Goal: Task Accomplishment & Management: Manage account settings

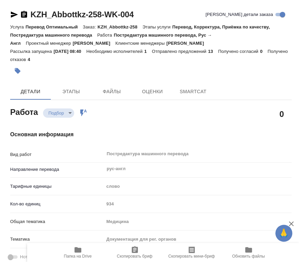
type textarea "x"
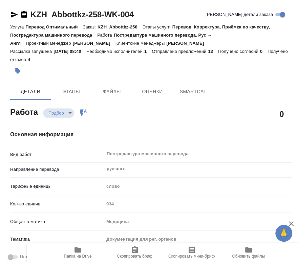
type textarea "x"
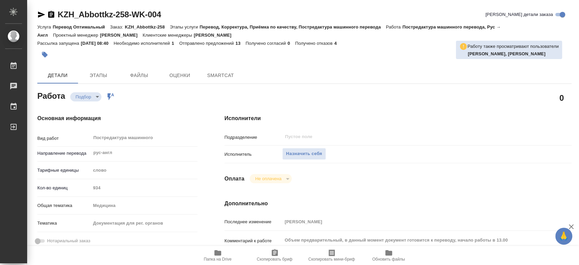
type textarea "x"
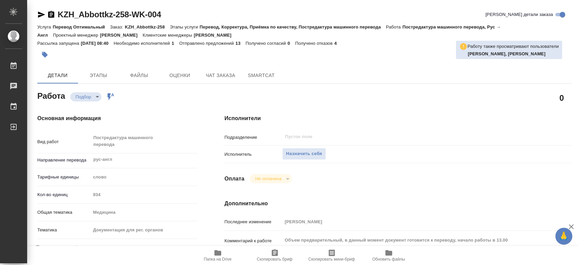
type textarea "x"
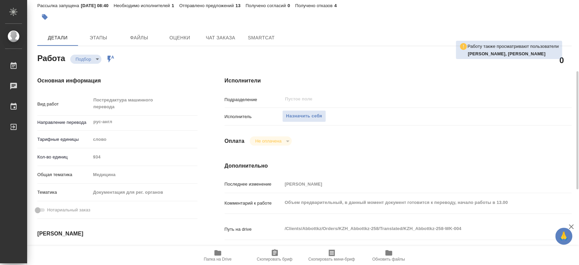
scroll to position [75, 0]
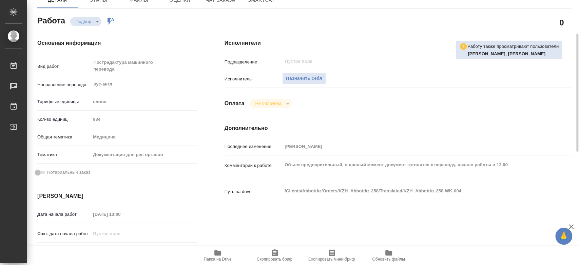
type textarea "x"
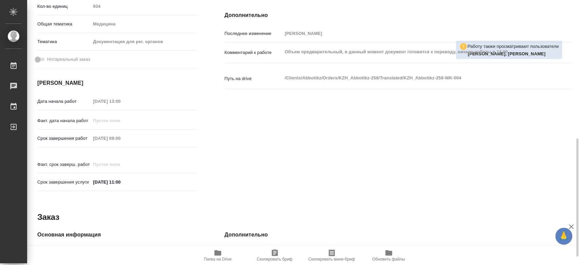
scroll to position [226, 0]
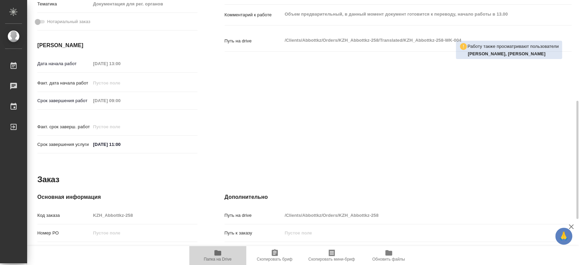
click at [220, 254] on icon "button" at bounding box center [217, 252] width 7 height 5
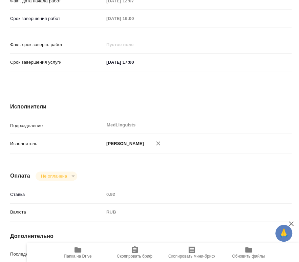
scroll to position [565, 0]
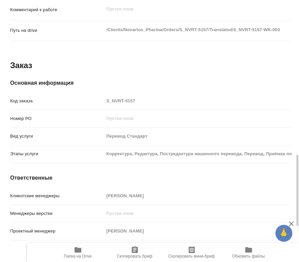
click at [87, 67] on div "Основная информация Код заказа S_NVRT-5157 Номер РО Вид услуги Перевод Стандарт…" at bounding box center [151, 160] width 309 height 191
click at [80, 252] on icon "button" at bounding box center [78, 249] width 7 height 5
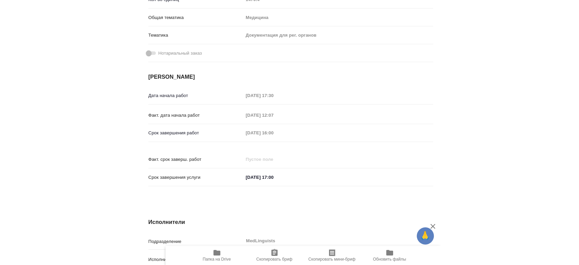
scroll to position [0, 0]
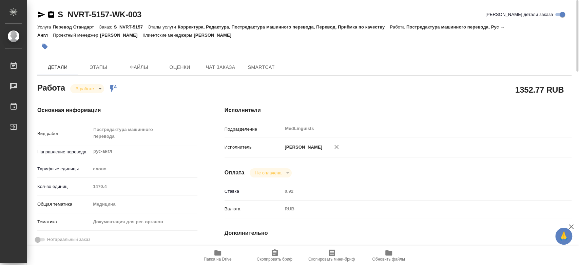
click at [92, 87] on body "🙏 .cls-1 fill:#fff; AWATERA Chernyayeva Tatyana Работы 0 Чаты График Выйти S_NV…" at bounding box center [289, 132] width 579 height 265
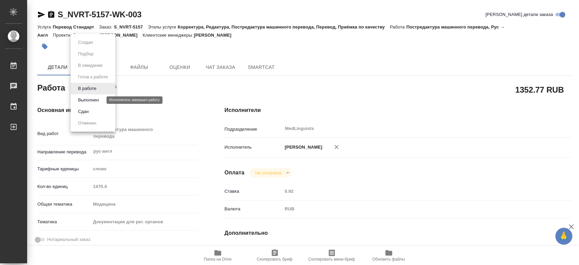
click at [94, 102] on button "Выполнен" at bounding box center [88, 99] width 25 height 7
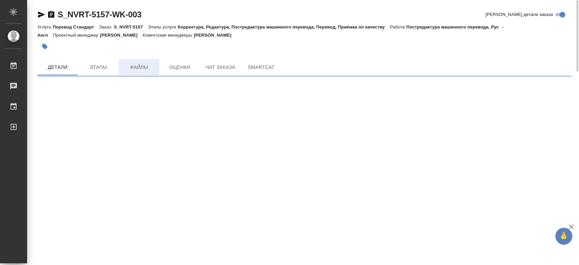
click at [129, 64] on span "Файлы" at bounding box center [139, 67] width 33 height 8
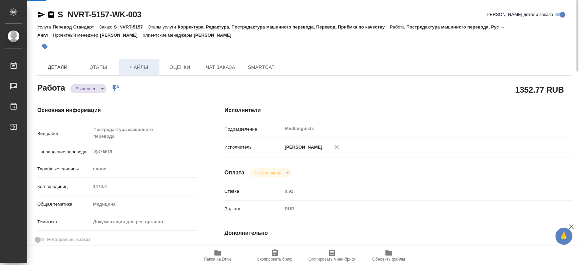
type textarea "x"
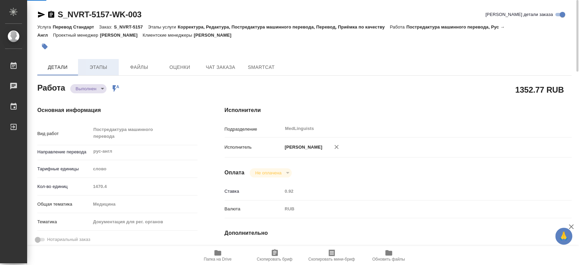
type textarea "x"
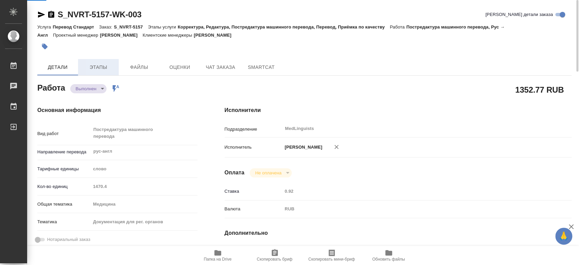
type textarea "x"
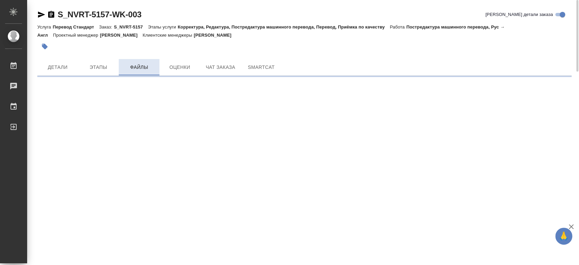
click at [131, 65] on span "Файлы" at bounding box center [139, 67] width 33 height 8
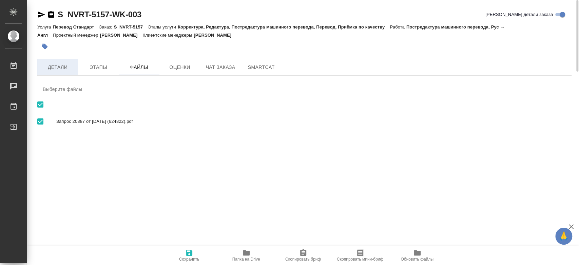
click at [58, 64] on span "Детали" at bounding box center [57, 67] width 33 height 8
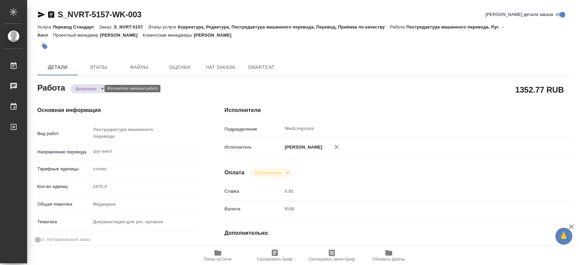
type textarea "x"
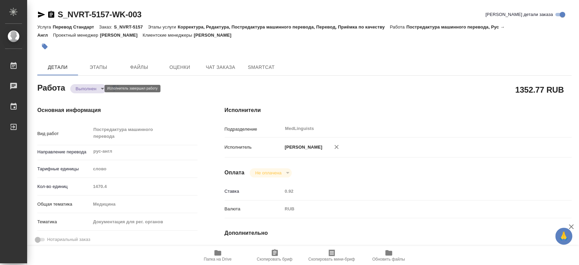
type textarea "x"
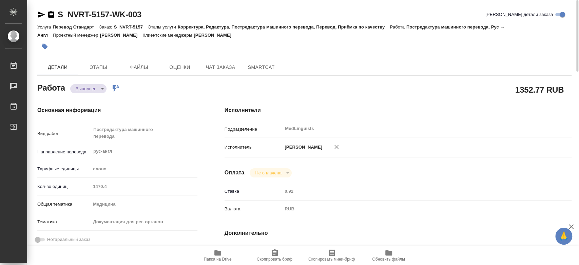
type textarea "x"
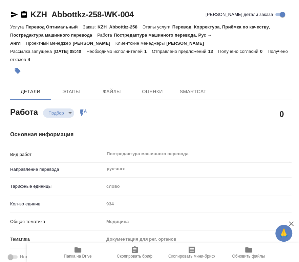
type textarea "x"
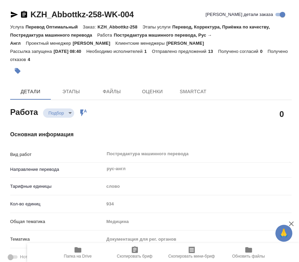
type textarea "x"
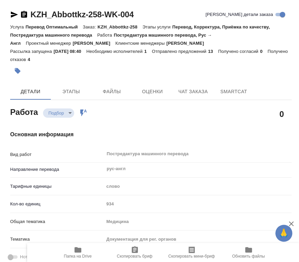
type textarea "x"
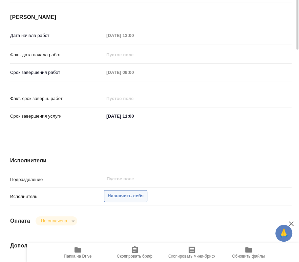
scroll to position [301, 0]
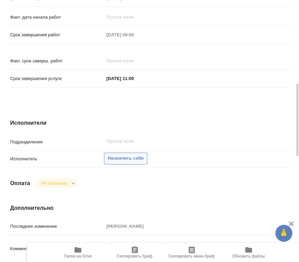
type textarea "x"
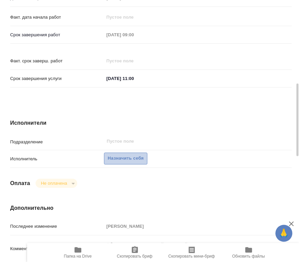
click at [141, 155] on span "Назначить себя" at bounding box center [126, 159] width 36 height 8
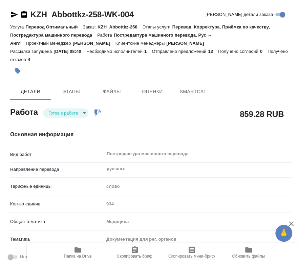
type textarea "x"
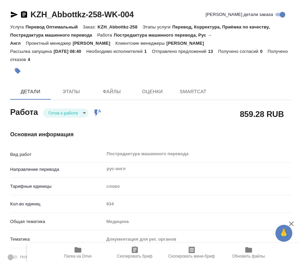
type textarea "x"
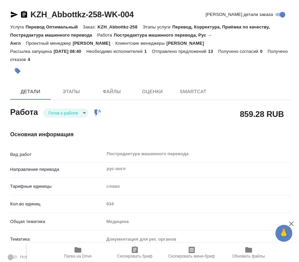
type textarea "x"
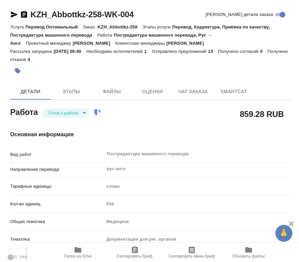
type textarea "x"
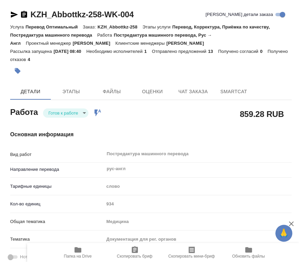
type textarea "x"
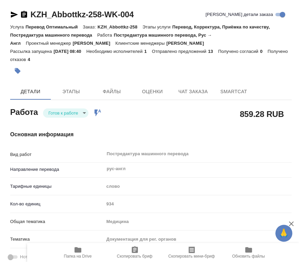
click at [76, 73] on div at bounding box center [104, 70] width 188 height 15
type textarea "x"
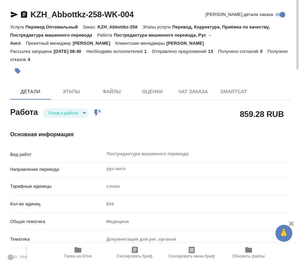
type textarea "x"
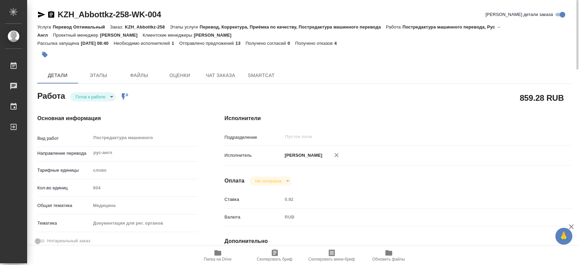
type textarea "x"
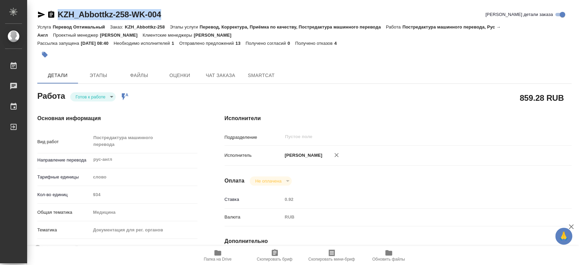
drag, startPoint x: 178, startPoint y: 13, endPoint x: 52, endPoint y: 16, distance: 126.1
click at [52, 16] on div "KZH_Abbottkz-258-WK-004 Кратко детали заказа" at bounding box center [304, 14] width 534 height 11
copy link "KZH_Abbottkz-258-WK-004"
click at [95, 96] on body "🙏 .cls-1 fill:#fff; AWATERA Chernyayeva Tatyana Работы 0 Чаты График Выйти KZH_…" at bounding box center [289, 132] width 579 height 265
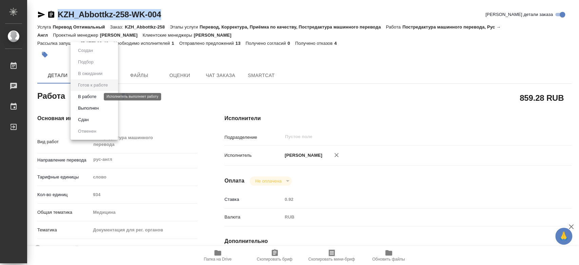
click at [96, 100] on button "В работе" at bounding box center [87, 96] width 22 height 7
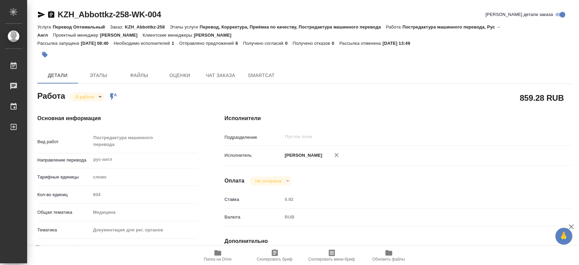
type textarea "x"
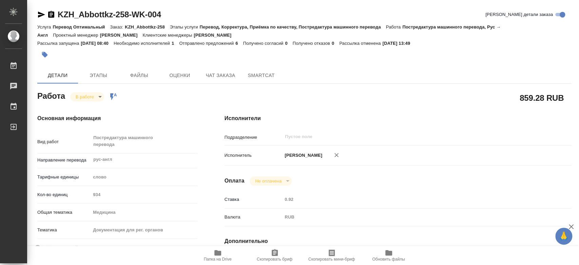
type textarea "x"
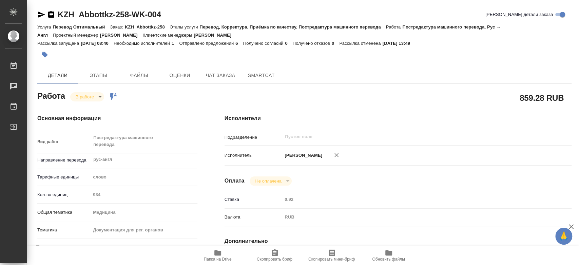
type textarea "x"
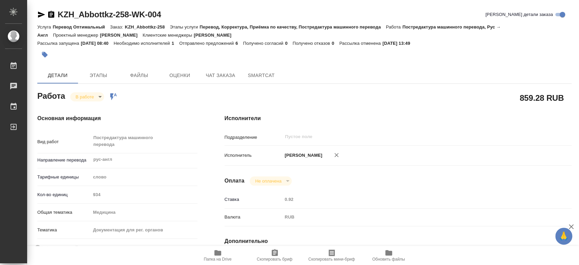
type textarea "x"
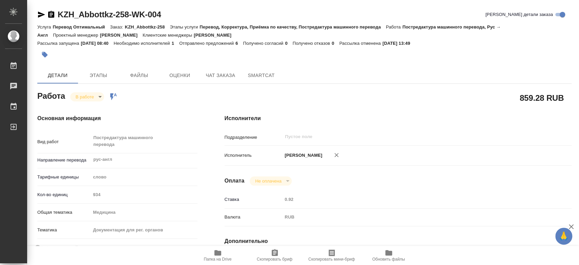
click at [227, 255] on span "Папка на Drive" at bounding box center [217, 254] width 49 height 13
click at [217, 250] on icon "button" at bounding box center [218, 252] width 8 height 8
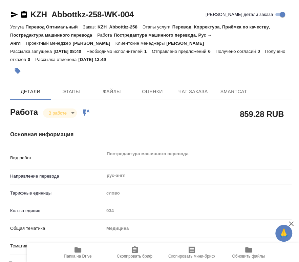
type textarea "x"
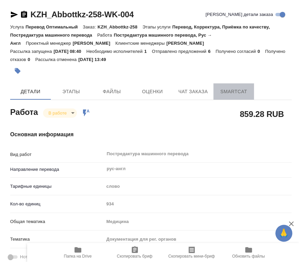
click at [237, 91] on span "SmartCat" at bounding box center [234, 91] width 33 height 8
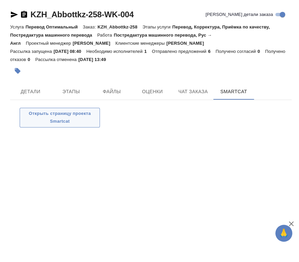
click at [74, 115] on span "Открыть страницу проекта Smartcat" at bounding box center [59, 118] width 73 height 16
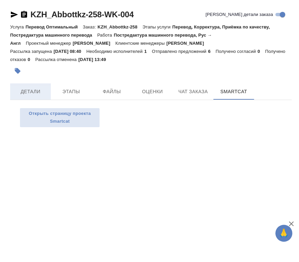
click at [24, 97] on button "Детали" at bounding box center [30, 91] width 41 height 16
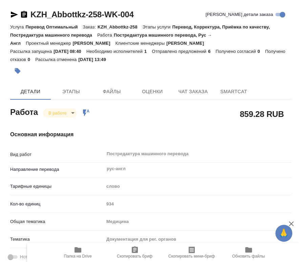
type textarea "x"
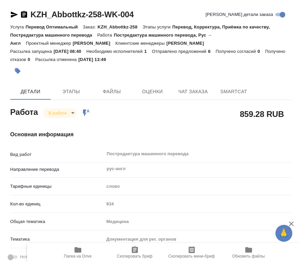
type textarea "x"
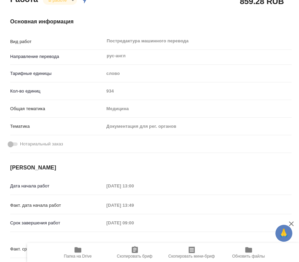
type textarea "x"
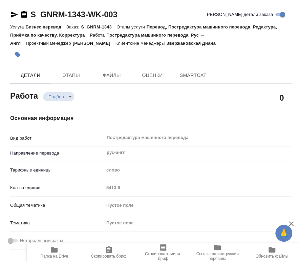
type textarea "x"
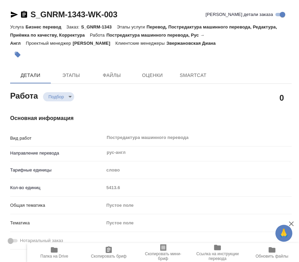
type textarea "x"
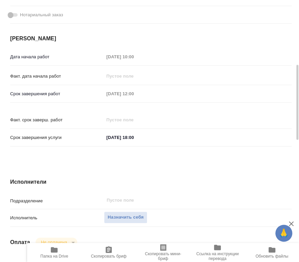
type textarea "x"
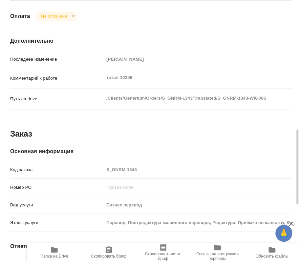
type textarea "x"
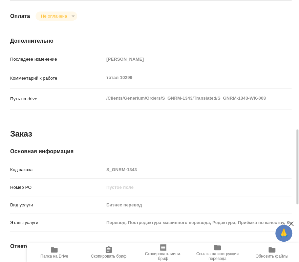
scroll to position [651, 0]
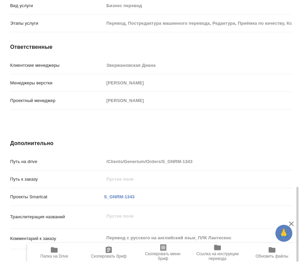
click at [60, 253] on span "Папка на Drive" at bounding box center [54, 252] width 46 height 13
